Goal: Navigation & Orientation: Go to known website

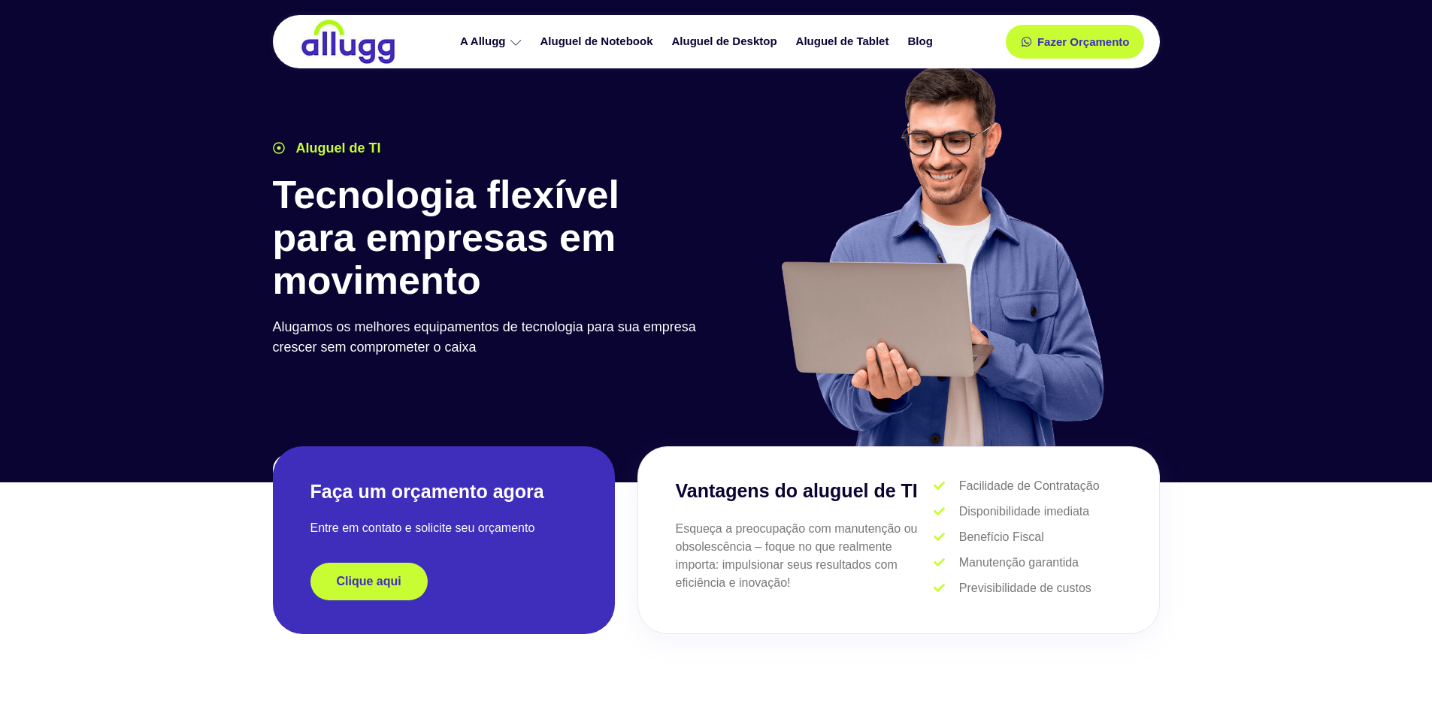
drag, startPoint x: 909, startPoint y: 333, endPoint x: 792, endPoint y: 169, distance: 201.0
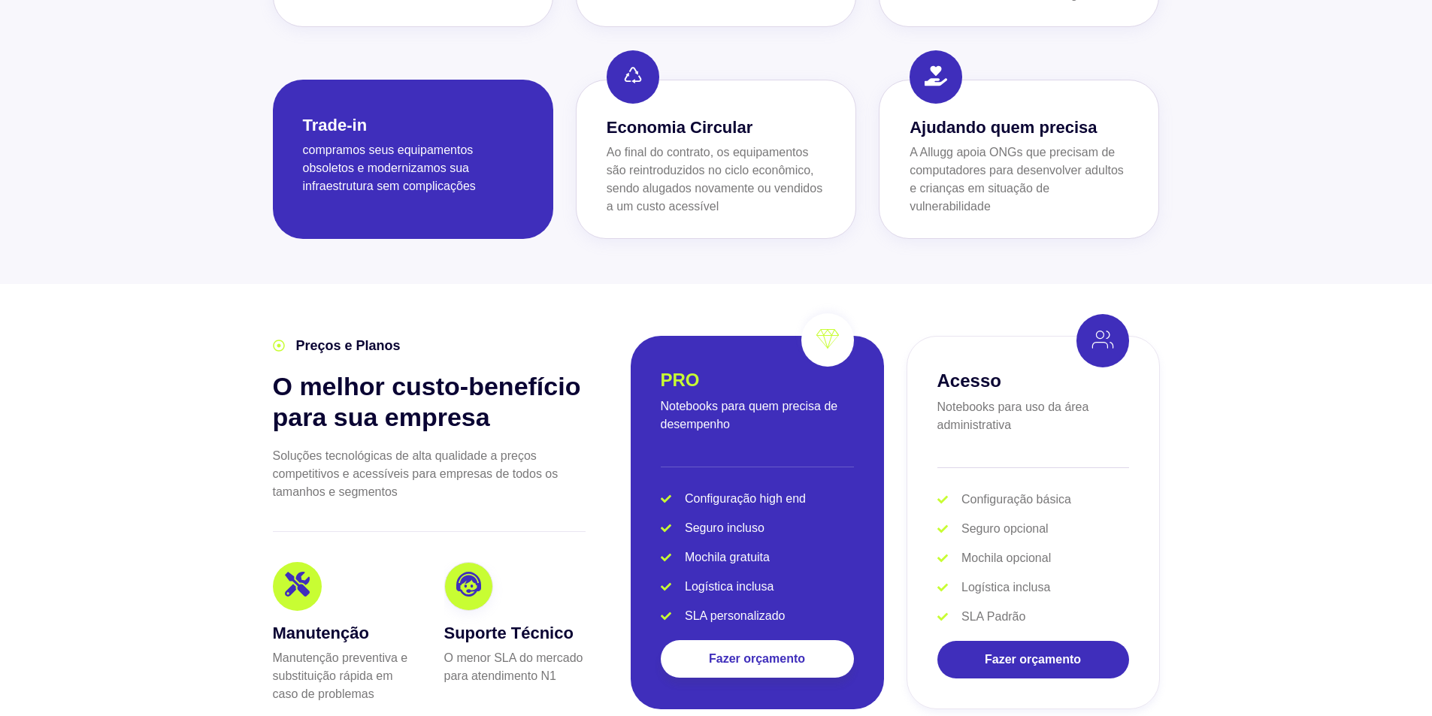
drag, startPoint x: 247, startPoint y: 358, endPoint x: 215, endPoint y: 529, distance: 174.4
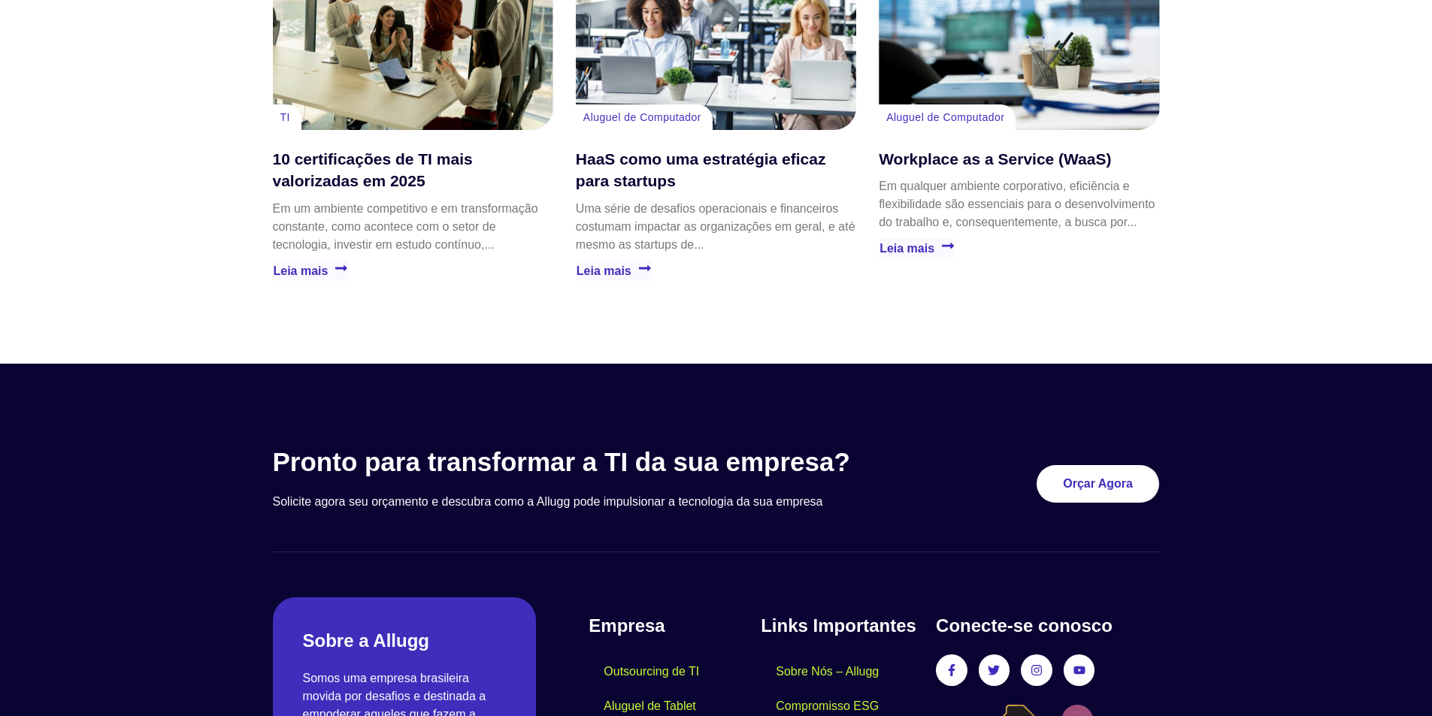
scroll to position [4268, 0]
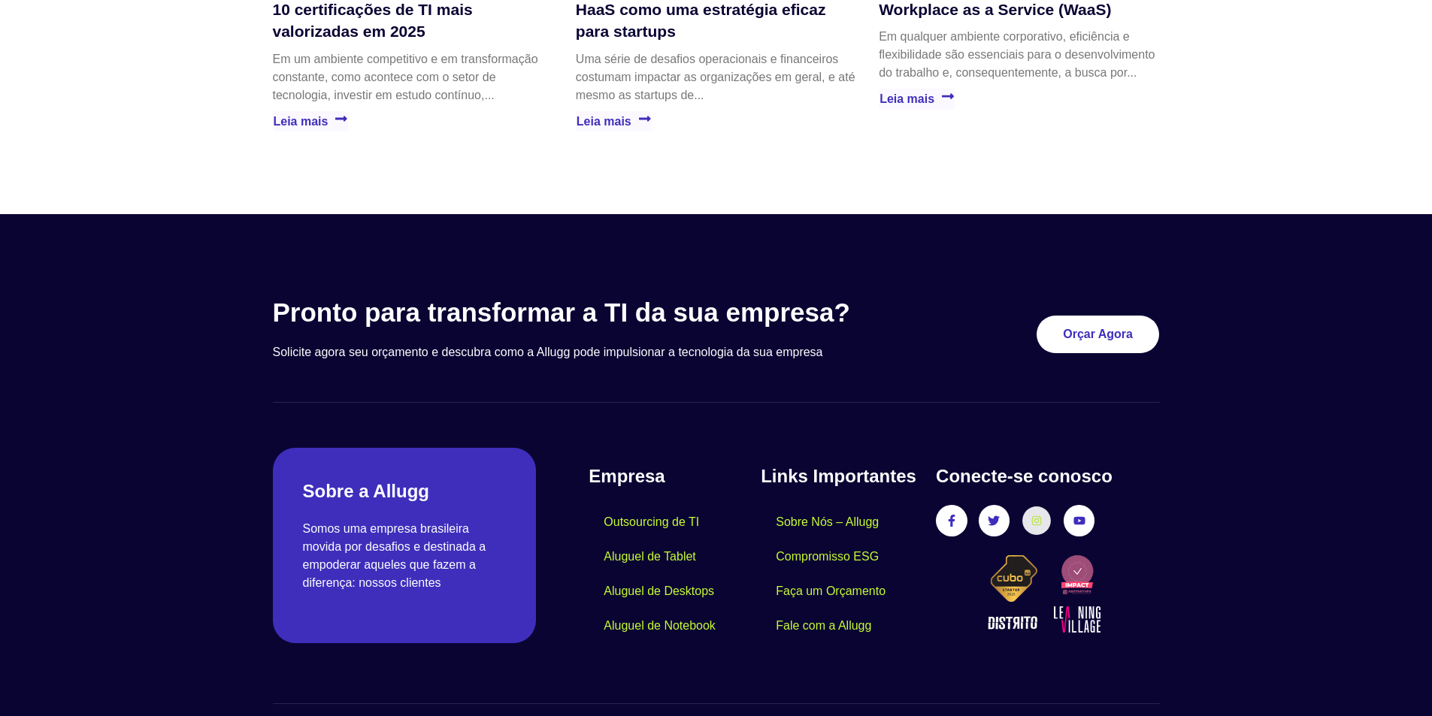
click at [1047, 507] on link "Instagram" at bounding box center [1036, 521] width 28 height 28
click at [1036, 516] on icon at bounding box center [1036, 521] width 11 height 11
click at [1085, 507] on link "Youtube" at bounding box center [1079, 521] width 28 height 28
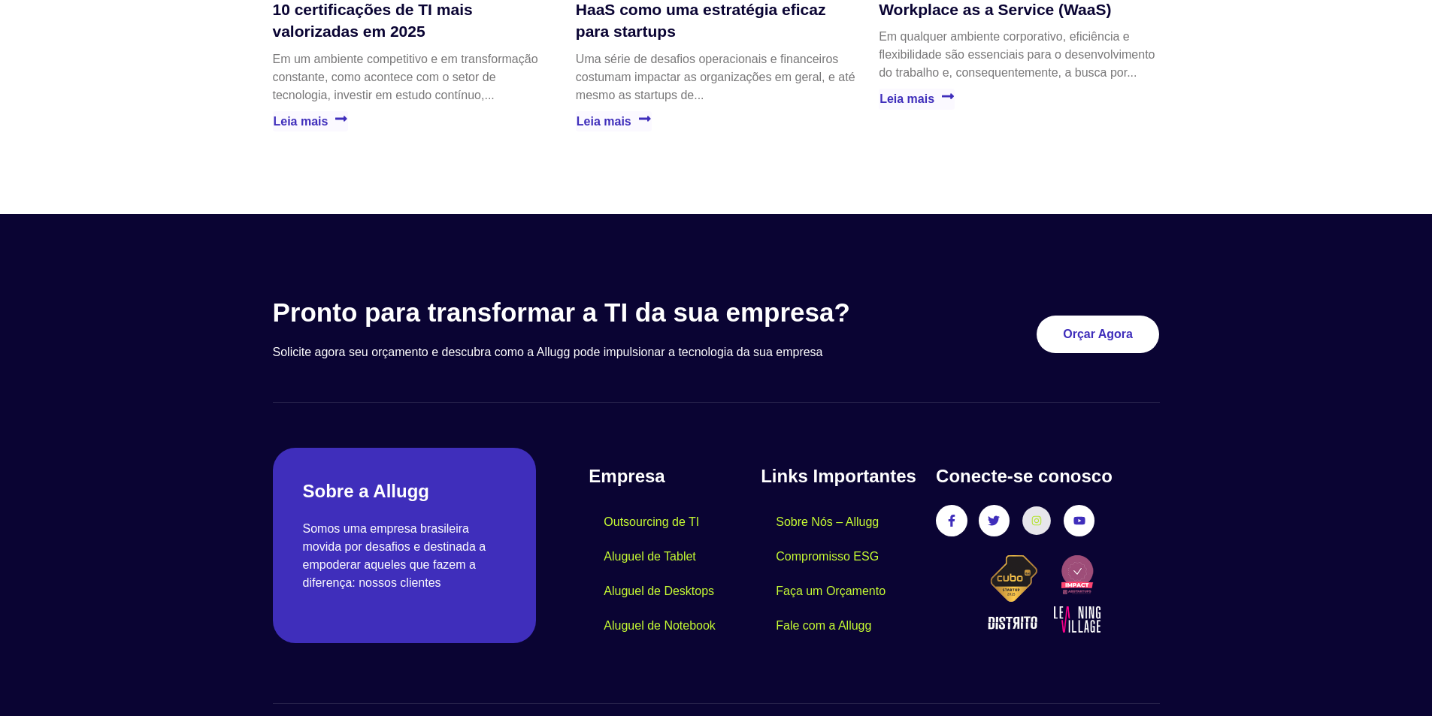
click at [1042, 507] on link "Instagram" at bounding box center [1036, 521] width 28 height 28
click at [991, 516] on icon at bounding box center [993, 521] width 11 height 11
click at [952, 516] on icon at bounding box center [952, 521] width 6 height 11
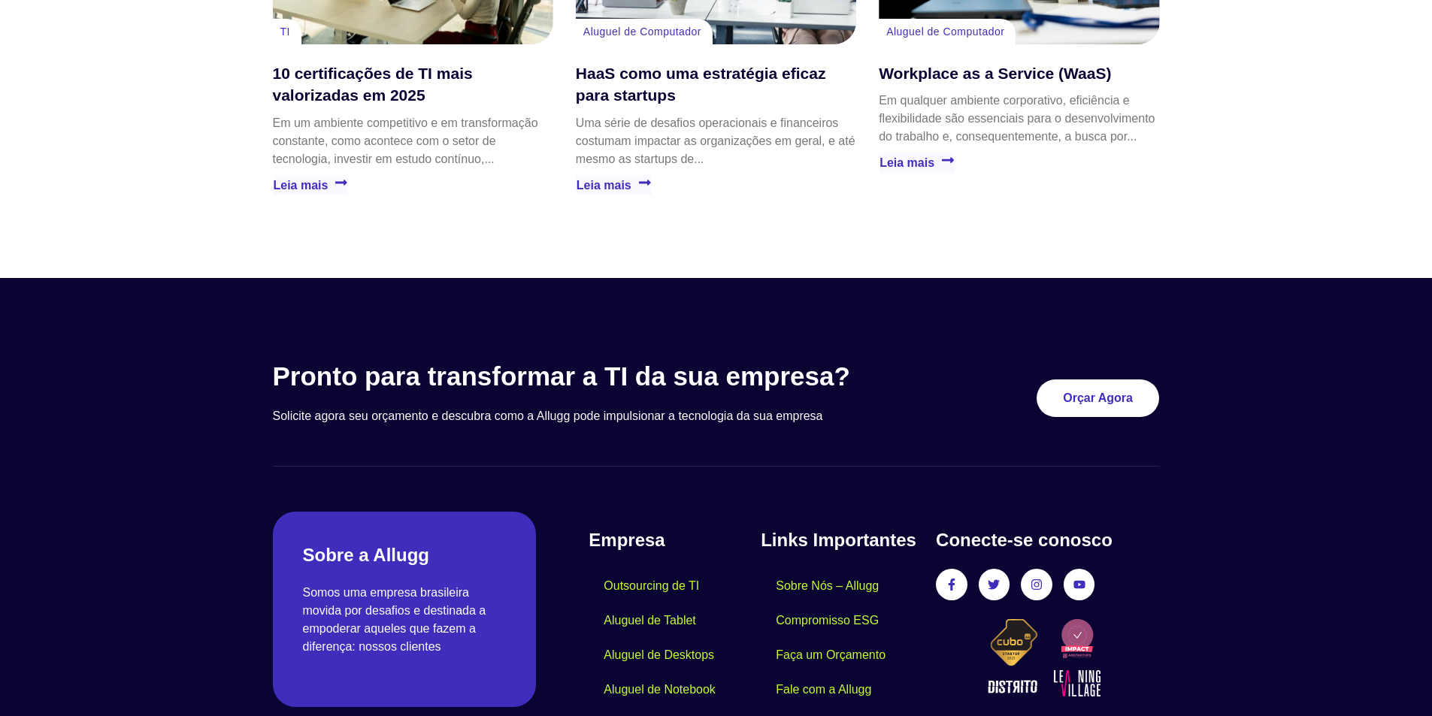
scroll to position [4192, 0]
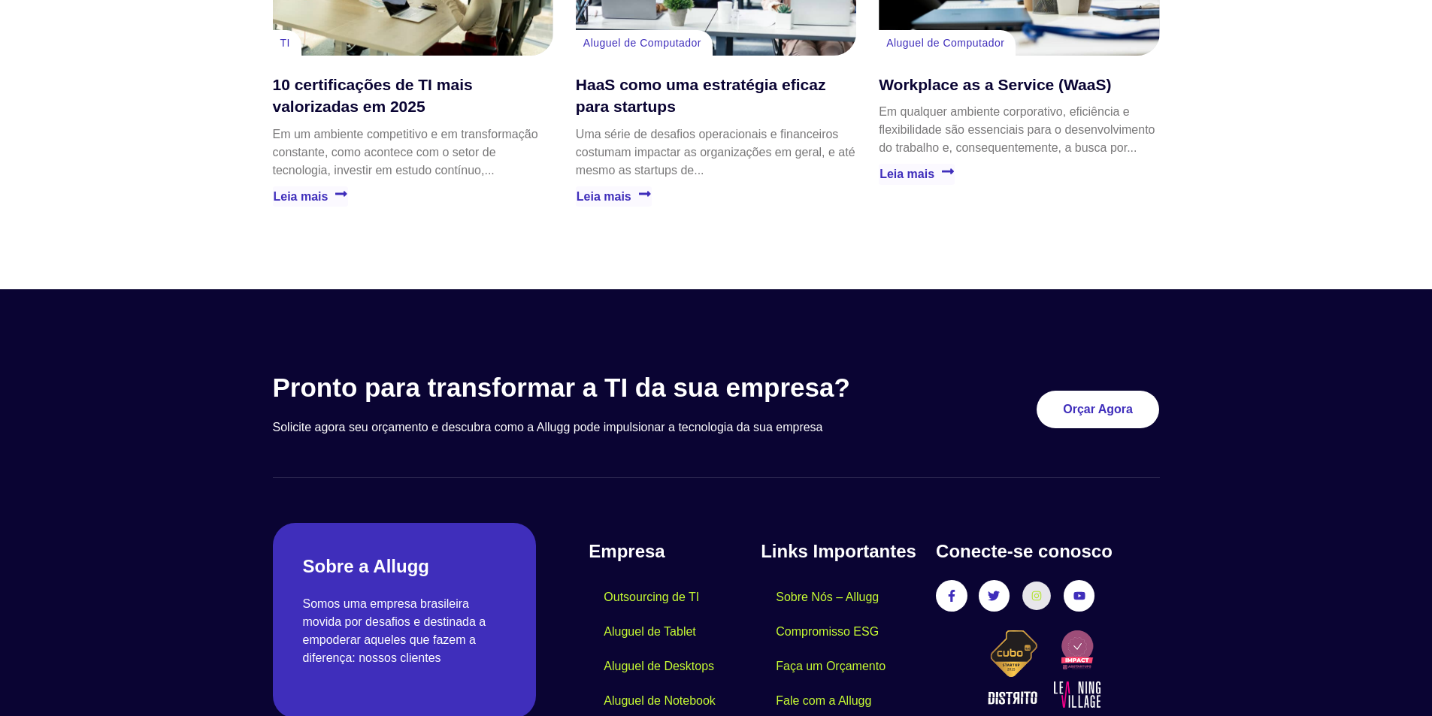
click at [1027, 582] on link "Instagram" at bounding box center [1036, 596] width 28 height 28
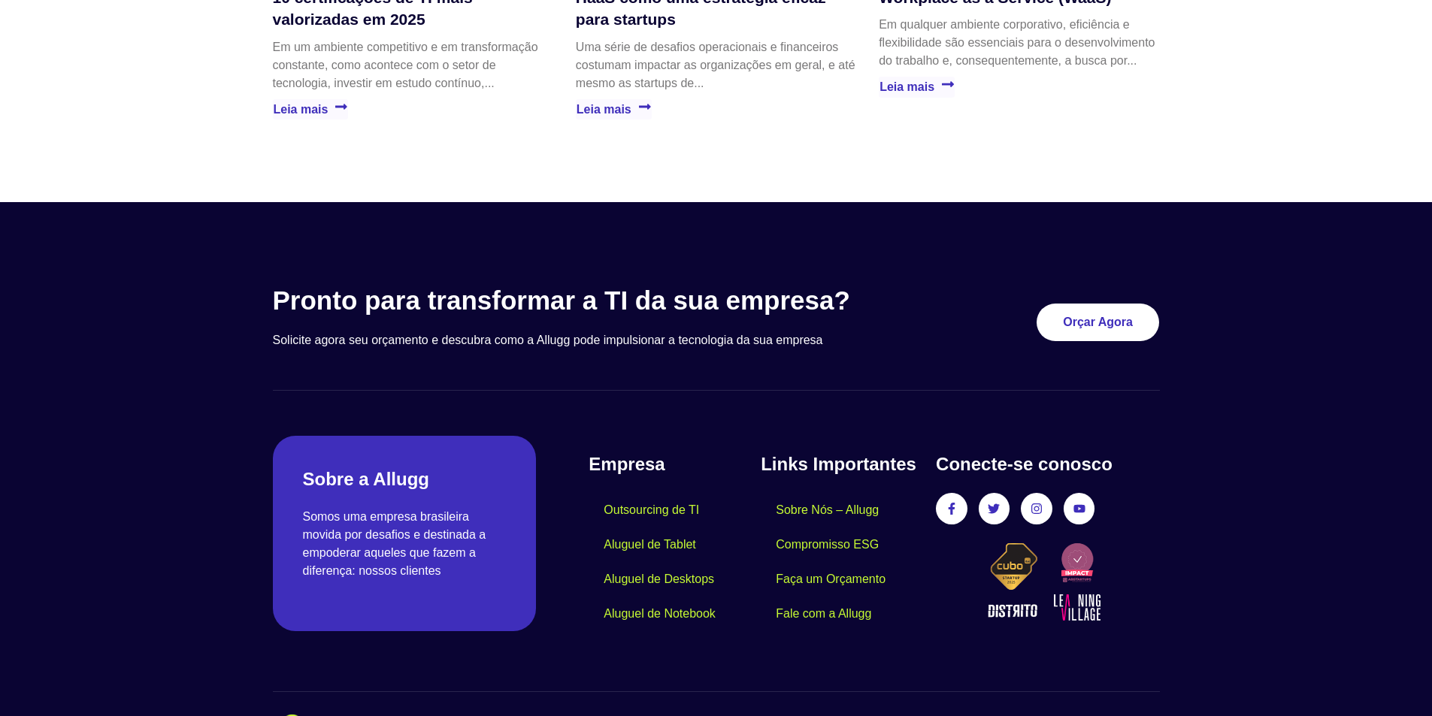
scroll to position [4304, 0]
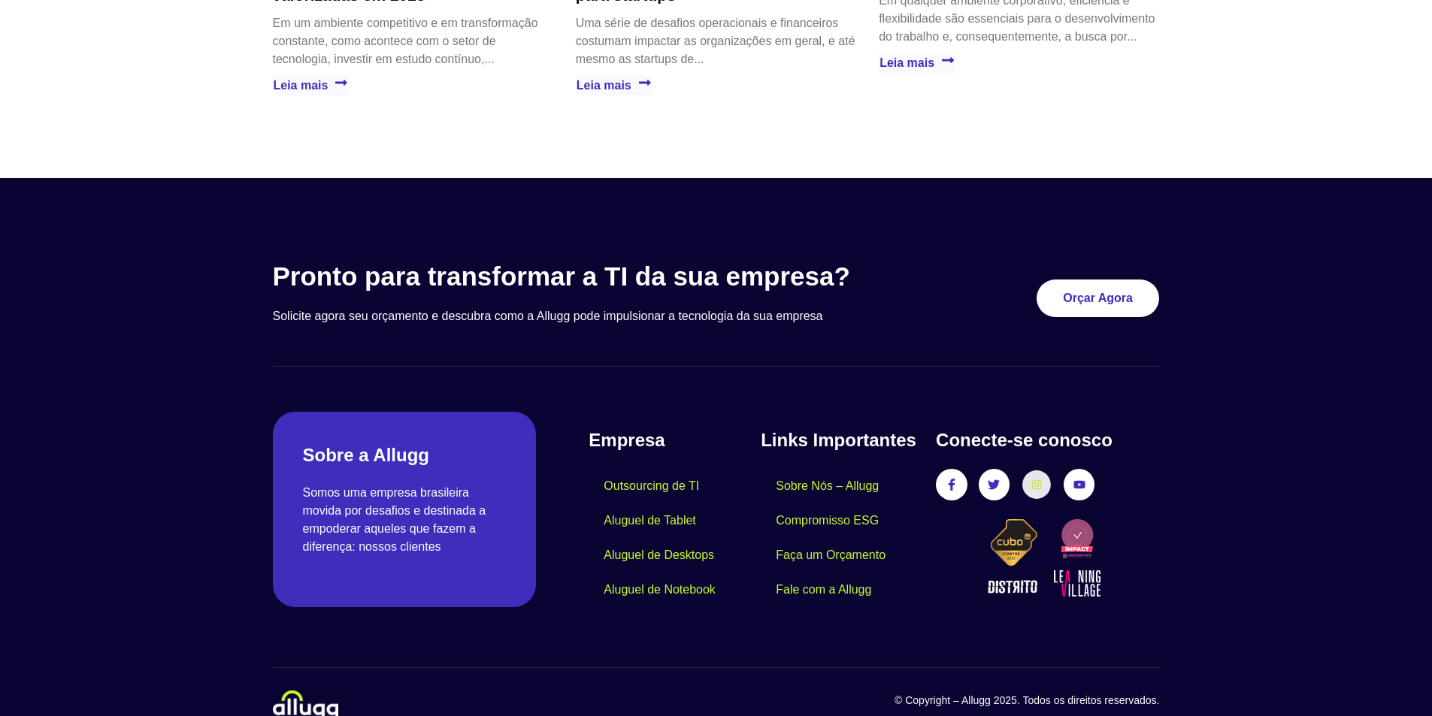
click at [1030, 471] on link "Instagram" at bounding box center [1036, 485] width 28 height 28
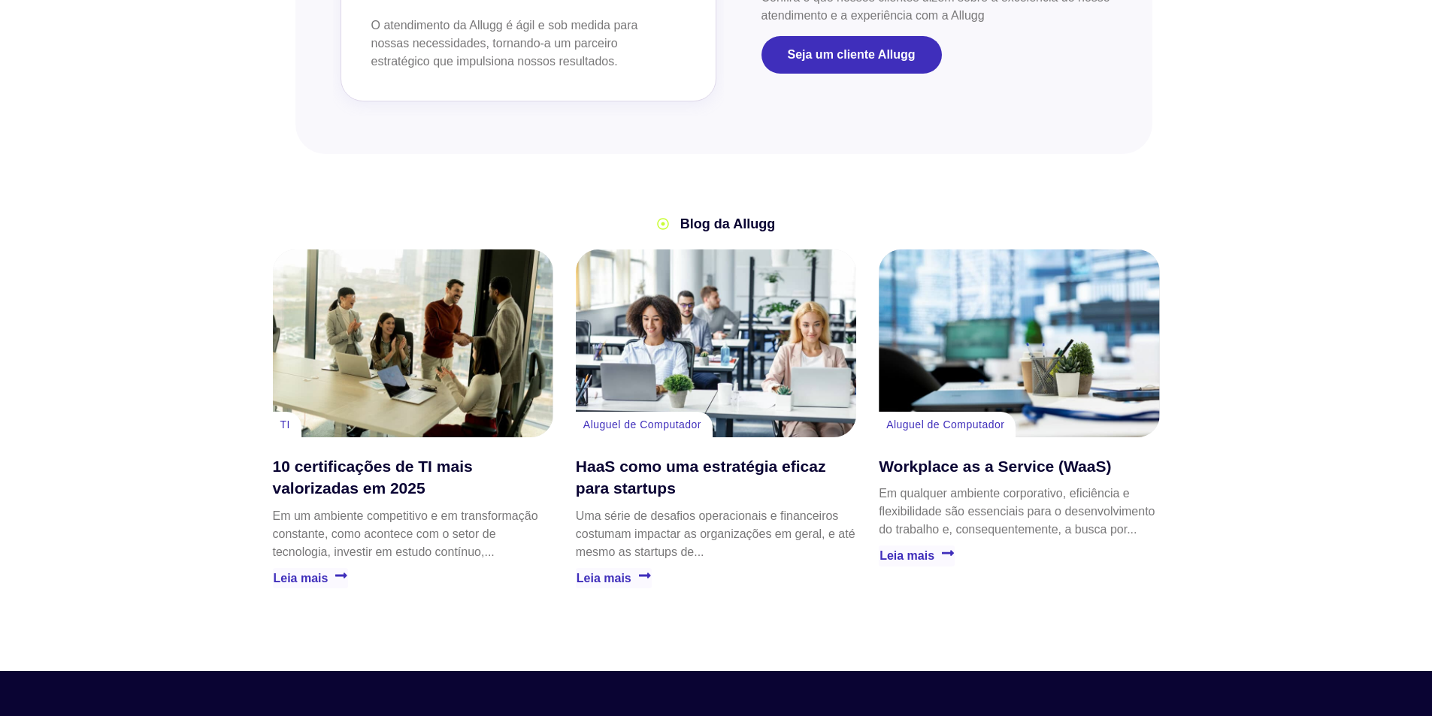
scroll to position [3778, 0]
